Goal: Check status: Check status

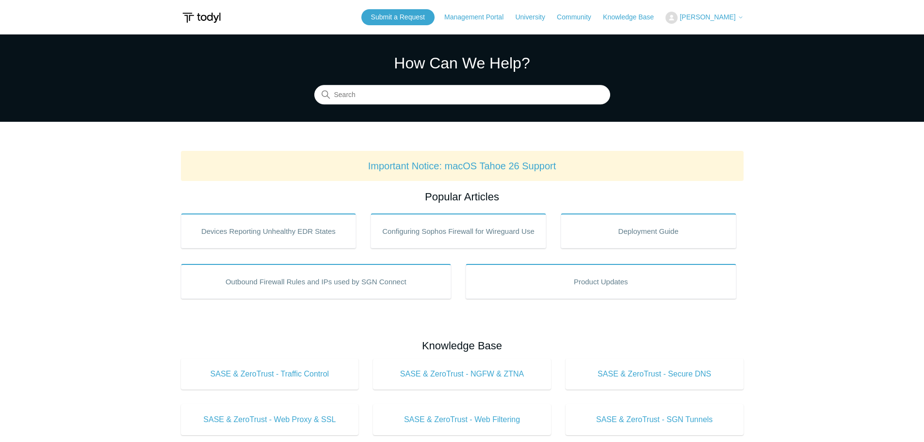
click at [693, 19] on span "[PERSON_NAME]" at bounding box center [707, 17] width 56 height 8
click at [701, 35] on link "My Support Requests" at bounding box center [713, 38] width 95 height 17
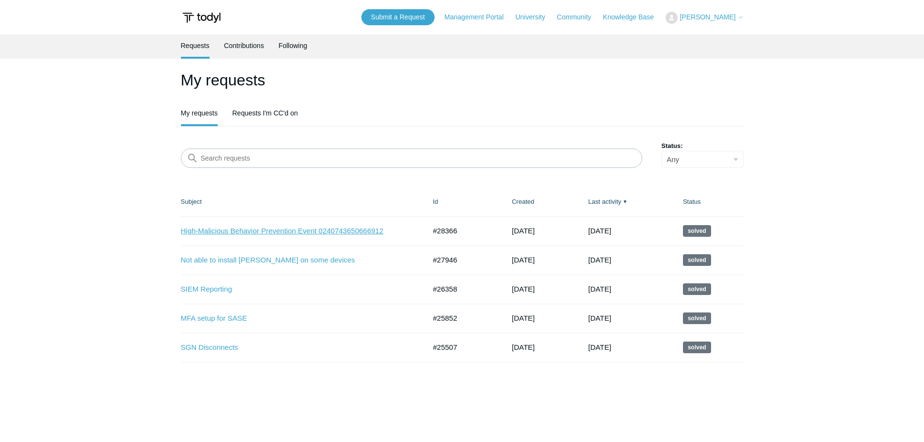
click at [247, 232] on link "High-Malicious Behavior Prevention Event 0240743650666912" at bounding box center [296, 230] width 230 height 11
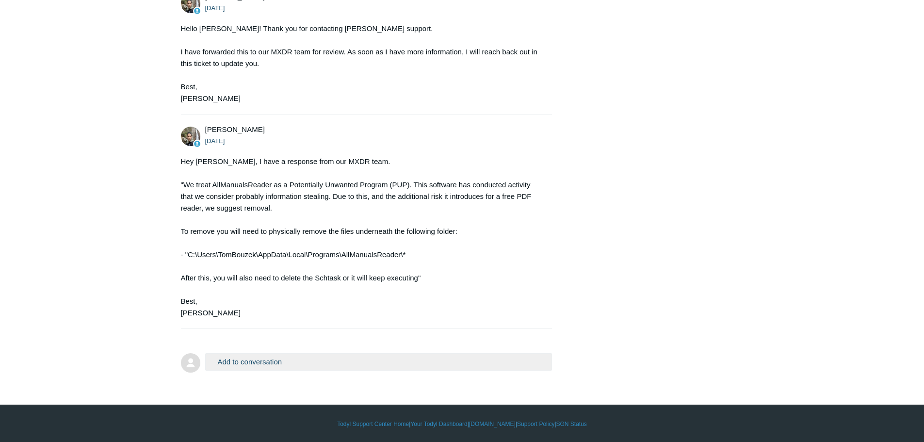
scroll to position [722, 0]
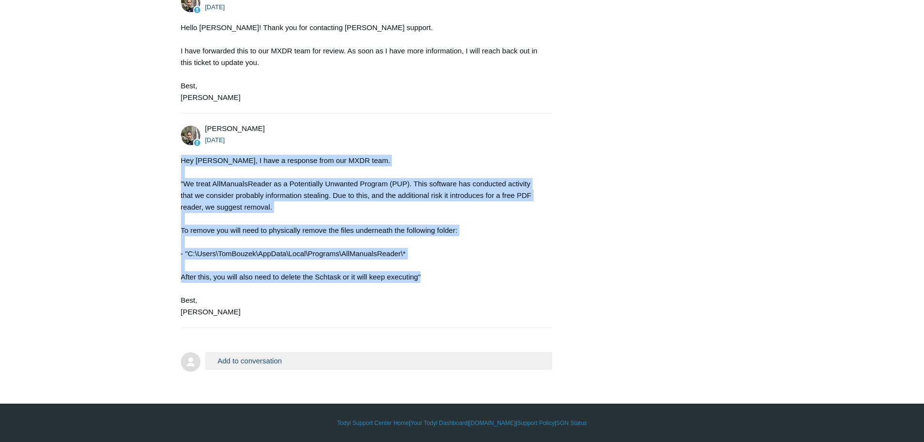
drag, startPoint x: 438, startPoint y: 280, endPoint x: 177, endPoint y: 153, distance: 290.6
drag, startPoint x: 215, startPoint y: 169, endPoint x: 183, endPoint y: 273, distance: 108.7
drag, startPoint x: 210, startPoint y: 309, endPoint x: 158, endPoint y: 162, distance: 155.5
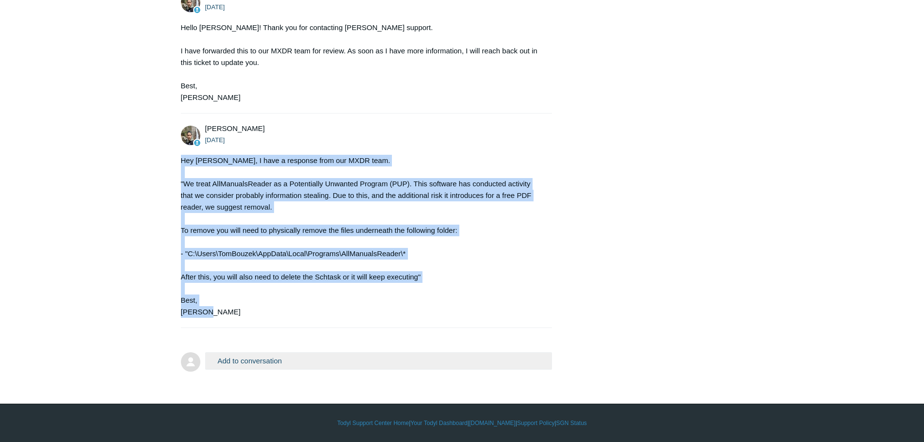
copy div "Hey [PERSON_NAME], I have a response from our MXDR team. "We treat AllManualsRe…"
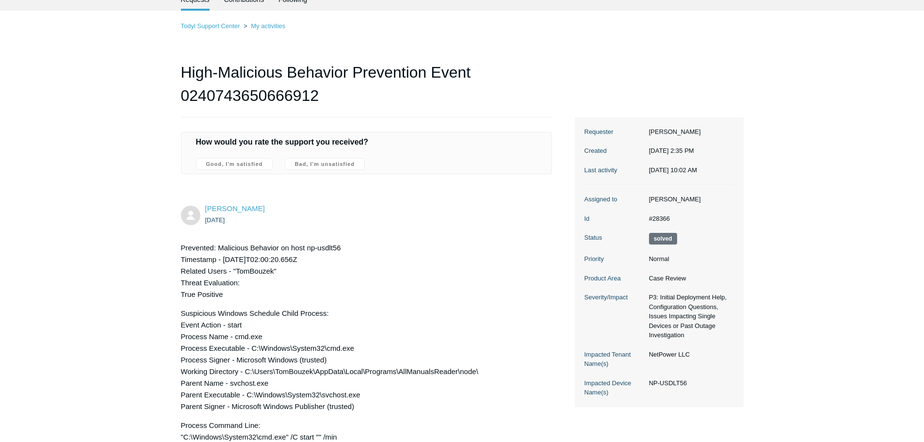
scroll to position [43, 0]
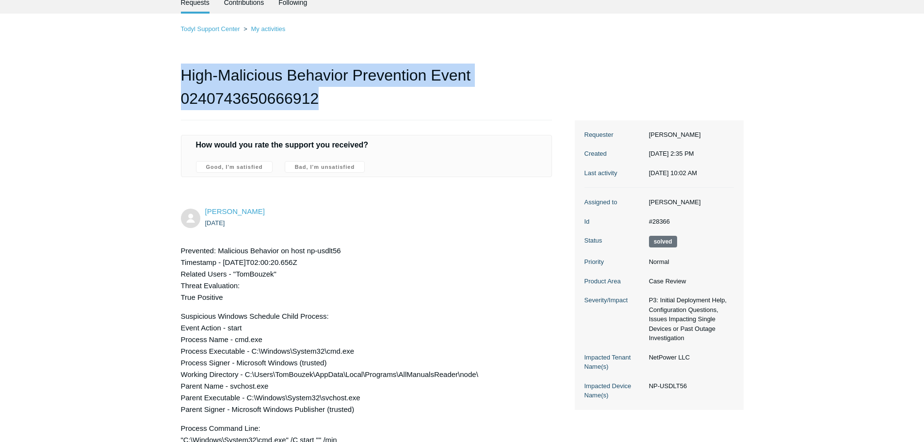
drag, startPoint x: 325, startPoint y: 100, endPoint x: 215, endPoint y: 93, distance: 110.3
copy h1 "High-Malicious Behavior Prevention Event 0240743650666912"
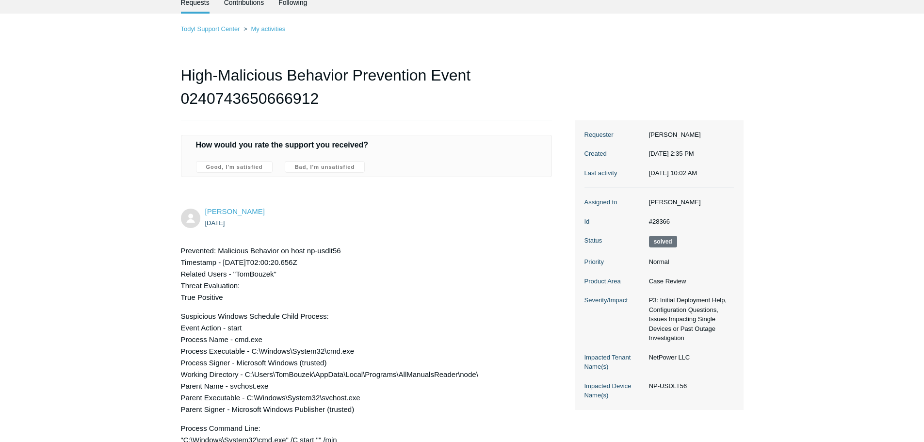
drag, startPoint x: 3, startPoint y: 112, endPoint x: 334, endPoint y: 257, distance: 361.6
click at [333, 257] on p "Prevented: Malicious Behavior on host np-usdlt56 Timestamp - [DATE]T02:00:20.65…" at bounding box center [362, 274] width 362 height 58
drag, startPoint x: 350, startPoint y: 252, endPoint x: 218, endPoint y: 245, distance: 131.6
click at [218, 245] on p "Prevented: Malicious Behavior on host np-usdlt56 Timestamp - [DATE]T02:00:20.65…" at bounding box center [362, 274] width 362 height 58
copy p "Malicious Behavior on host np-usdlt56"
